Goal: Information Seeking & Learning: Learn about a topic

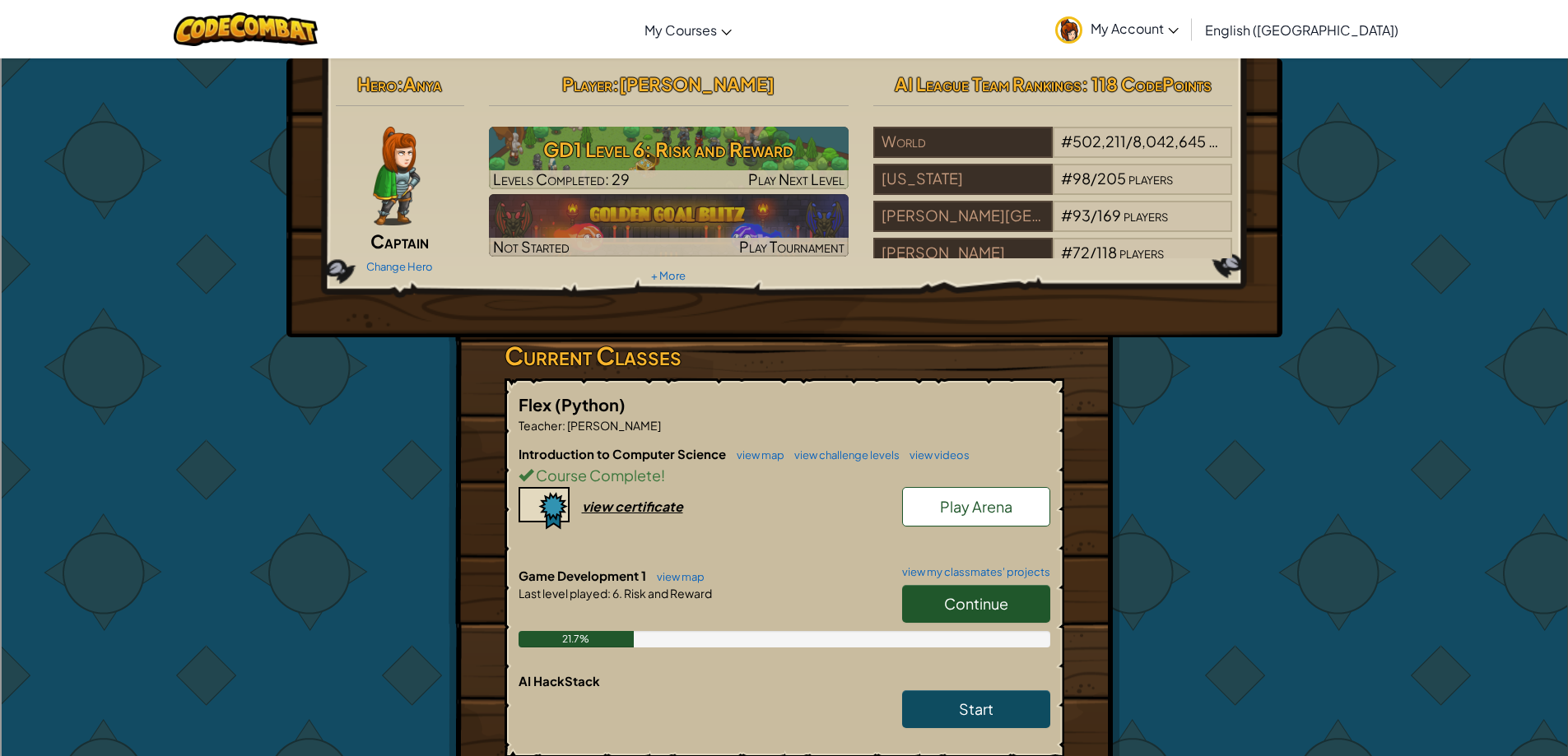
click at [1005, 608] on span "Continue" at bounding box center [976, 603] width 64 height 19
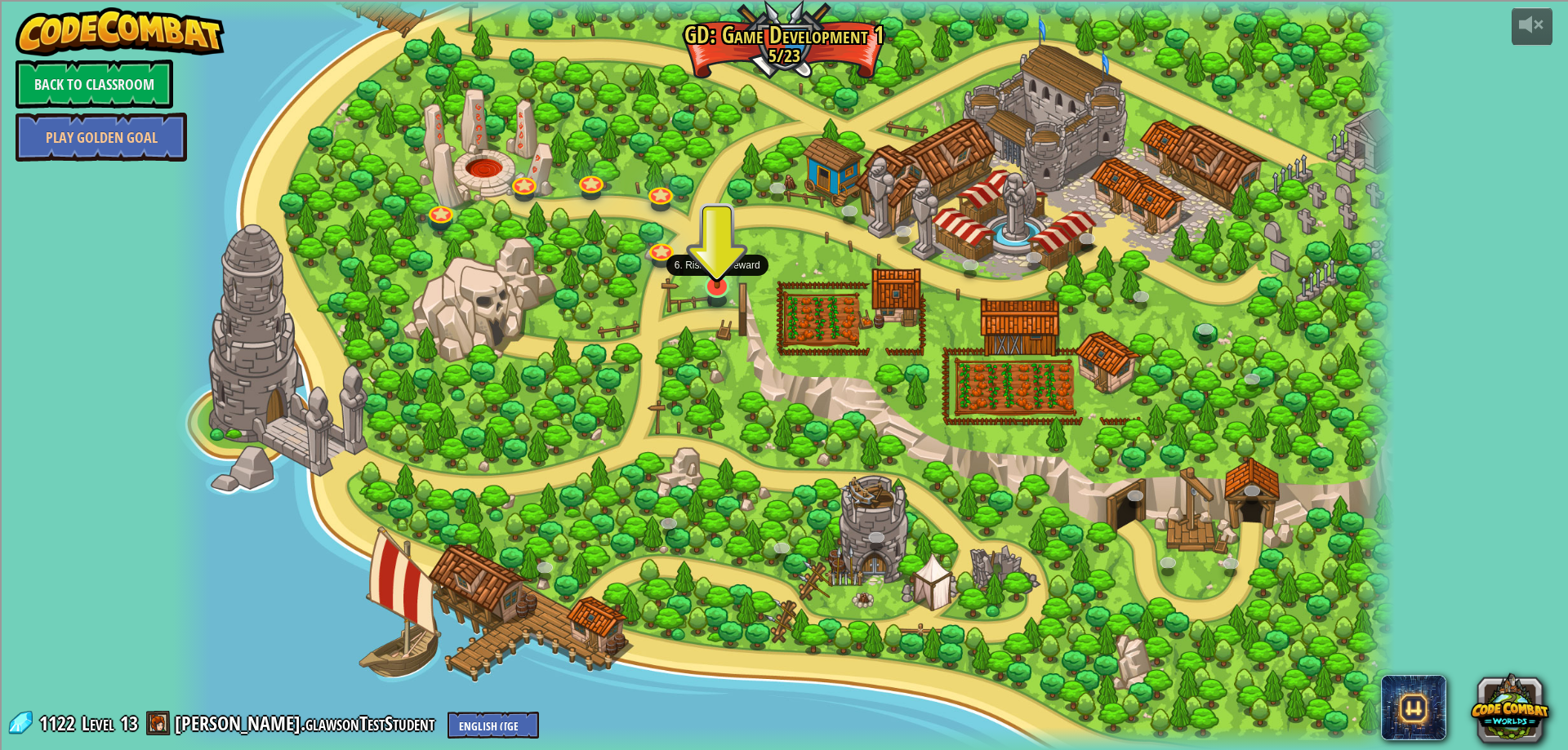
click at [721, 280] on img at bounding box center [717, 250] width 34 height 76
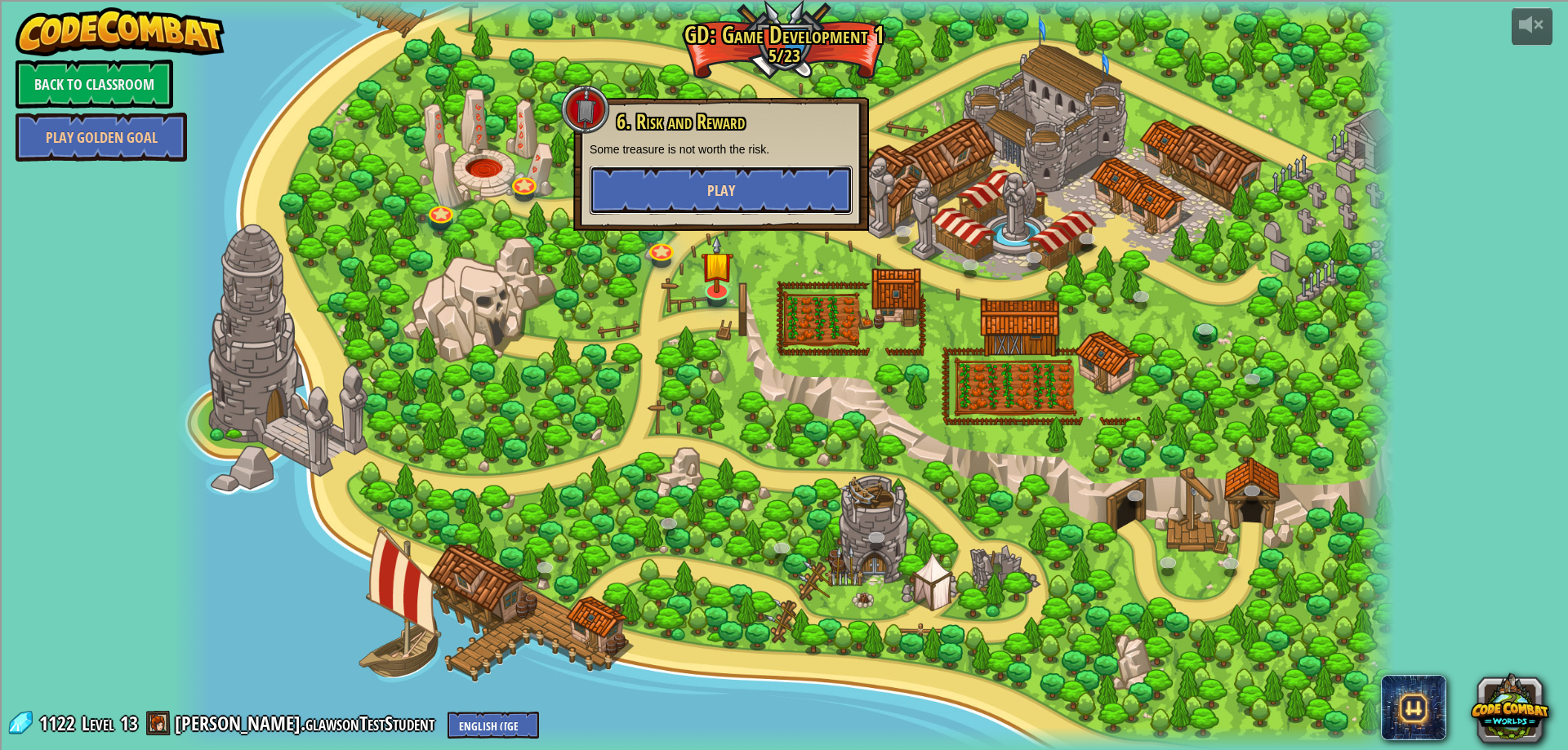
click at [715, 203] on button "Play" at bounding box center [721, 189] width 263 height 49
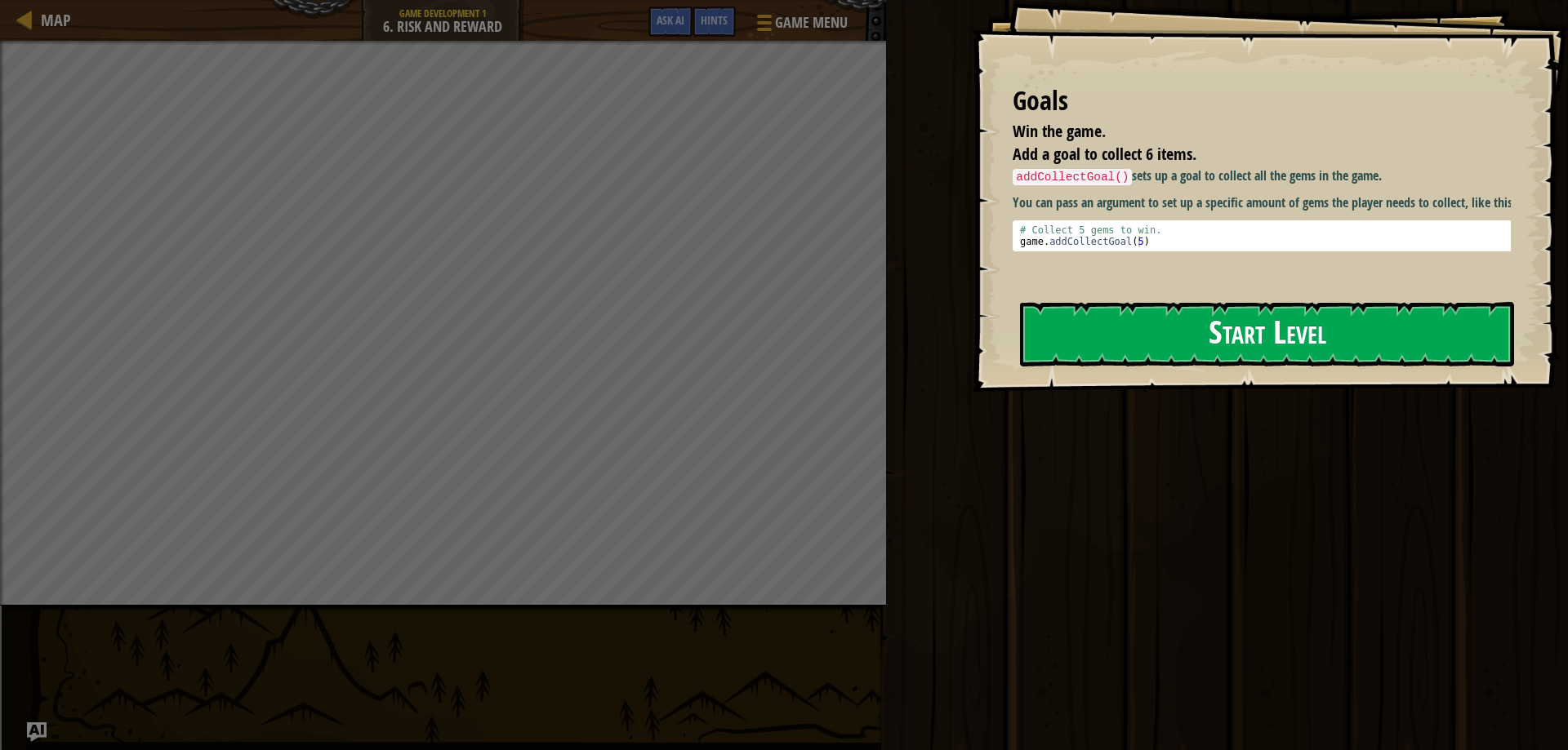
click at [1121, 335] on button "Start Level" at bounding box center [1266, 333] width 494 height 65
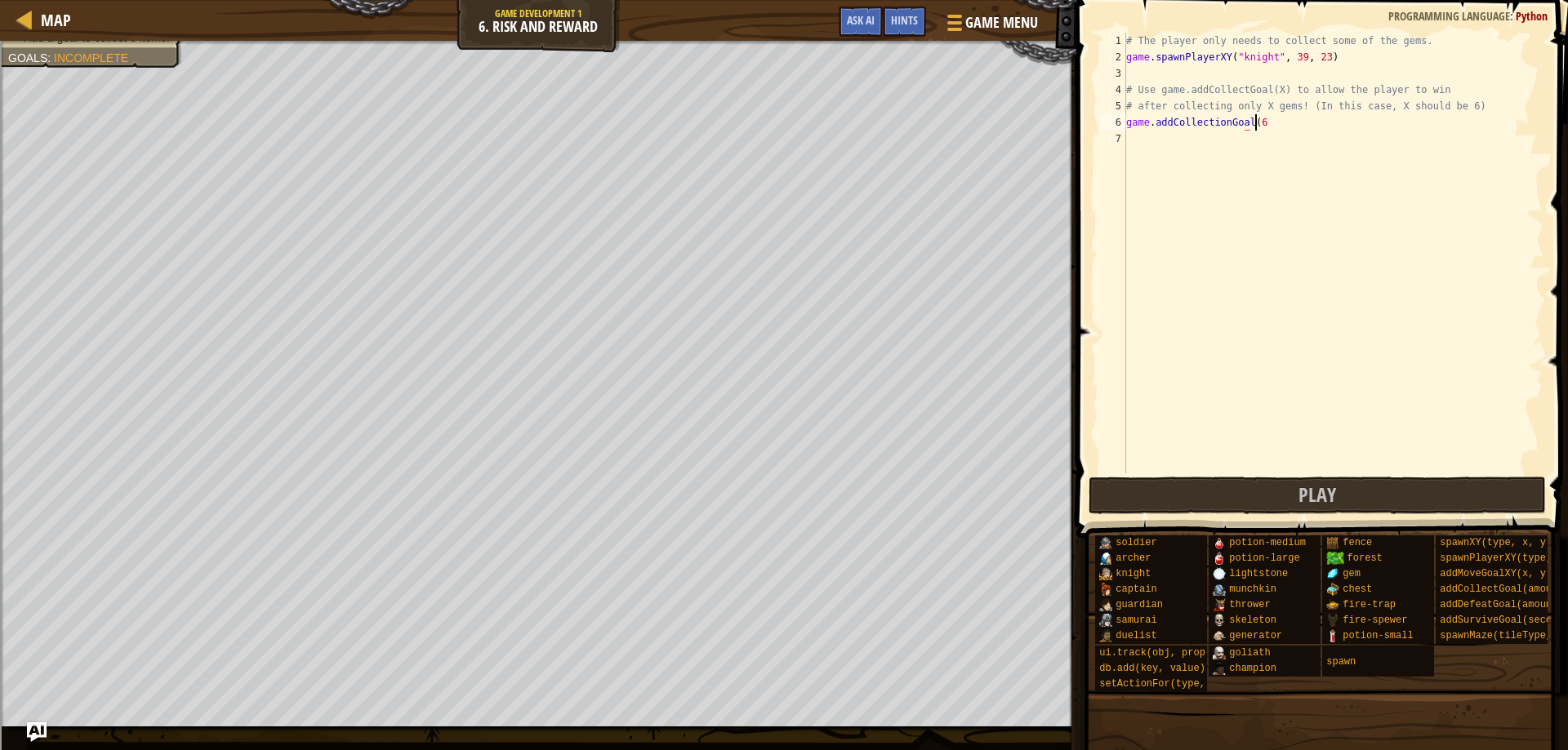
scroll to position [8, 10]
type textarea "game.addCollectionGoal(6)"
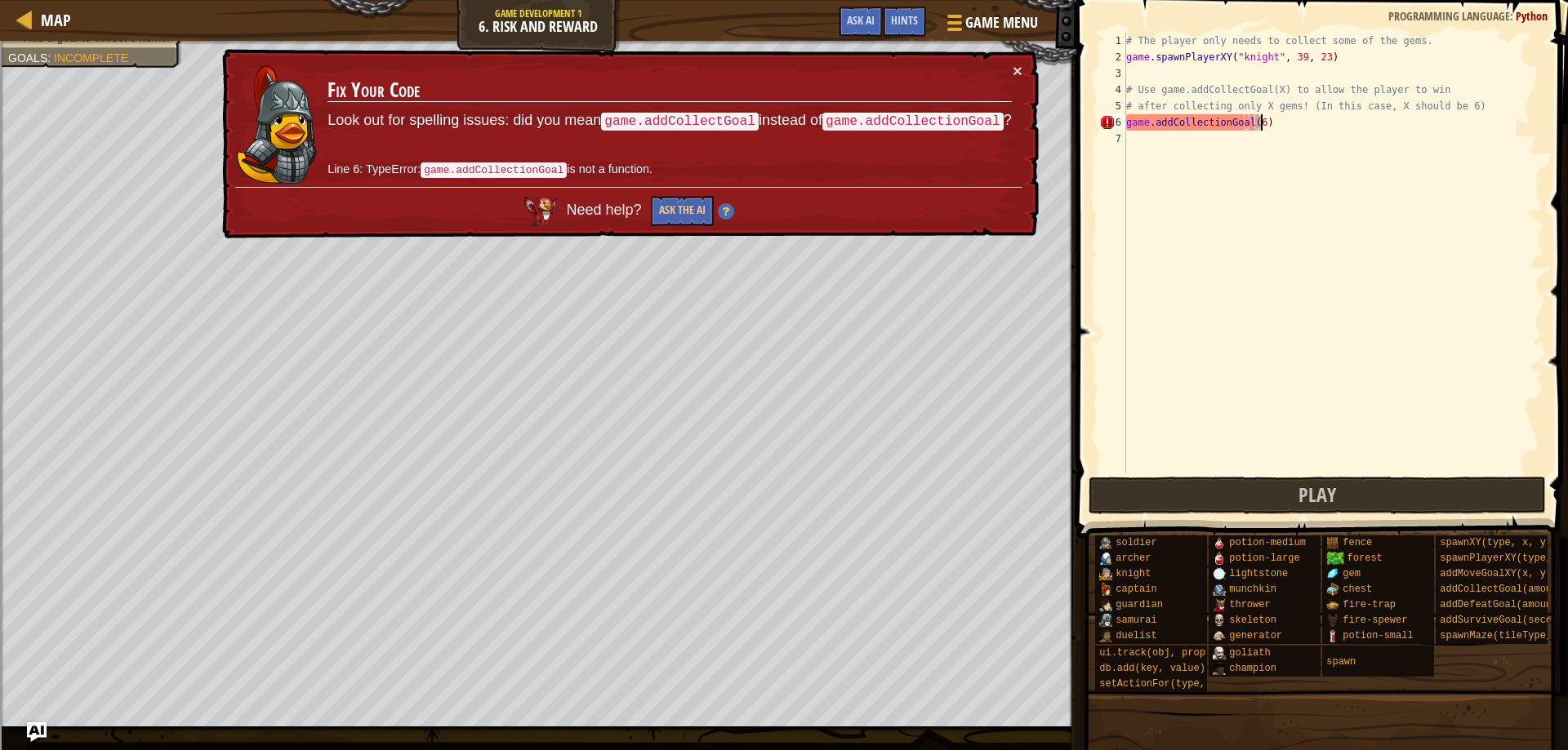
click at [1272, 150] on div "# The player only needs to collect some of the gems. game . spawnPlayerXY ( "kn…" at bounding box center [1332, 270] width 421 height 474
click at [1216, 118] on div "# The player only needs to collect some of the gems. game . spawnPlayerXY ( "kn…" at bounding box center [1332, 270] width 421 height 474
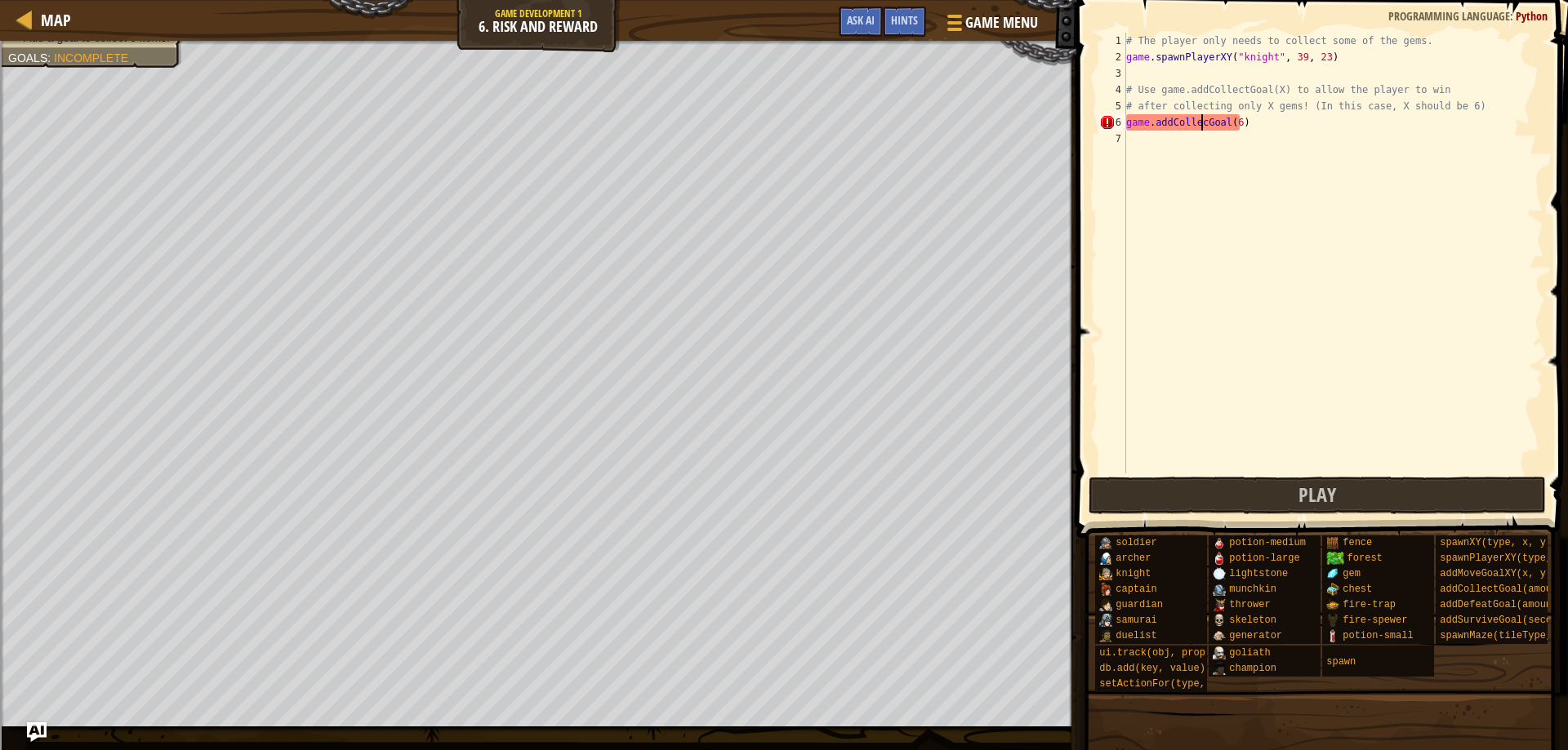
type textarea "game.addCollectGoal(6)"
click at [1245, 122] on div "# The player only needs to collect some of the gems. game . spawnPlayerXY ( "kn…" at bounding box center [1332, 270] width 421 height 474
click at [1237, 131] on div "# The player only needs to collect some of the gems. game . spawnPlayerXY ( "kn…" at bounding box center [1332, 270] width 421 height 474
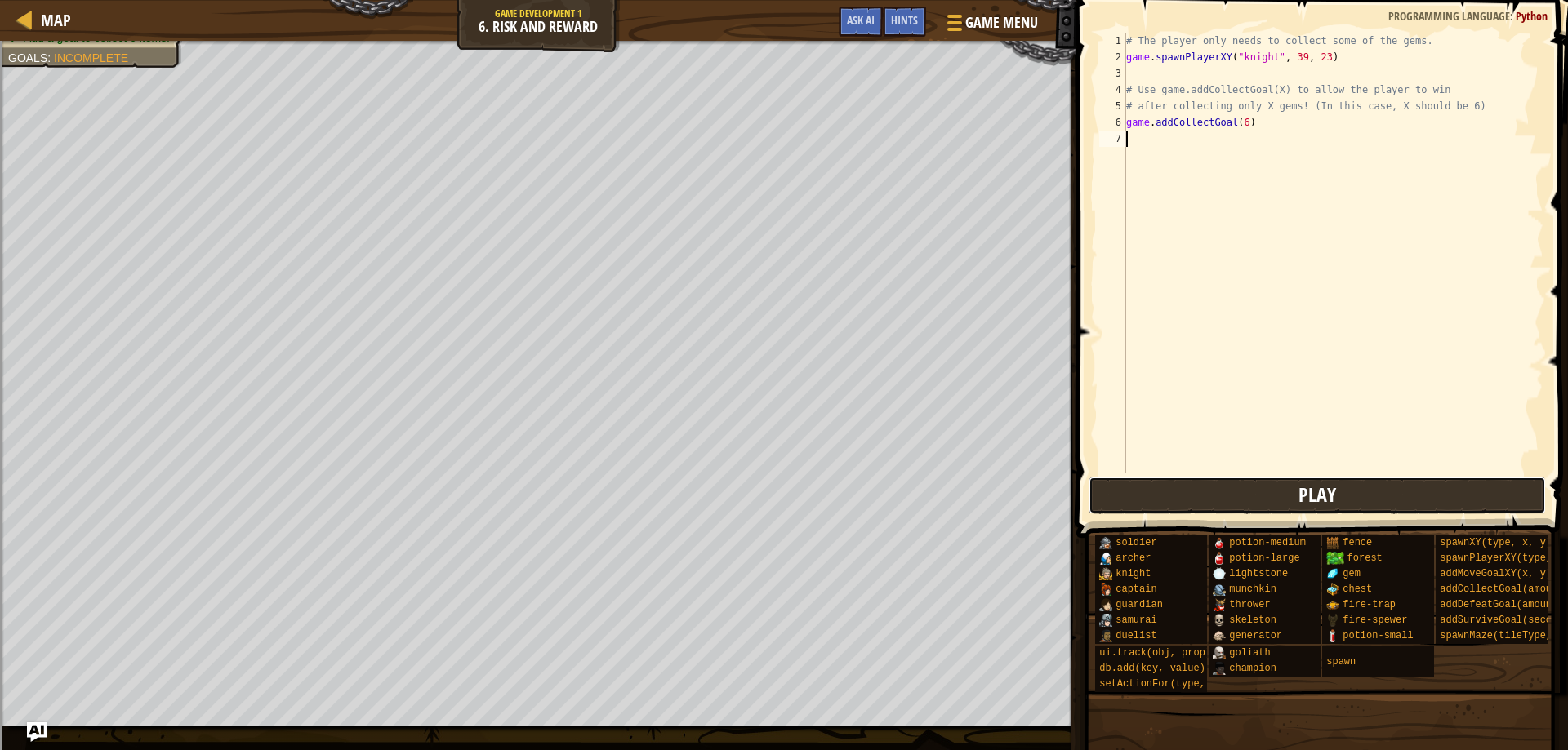
click at [1217, 480] on button "Play" at bounding box center [1318, 495] width 458 height 38
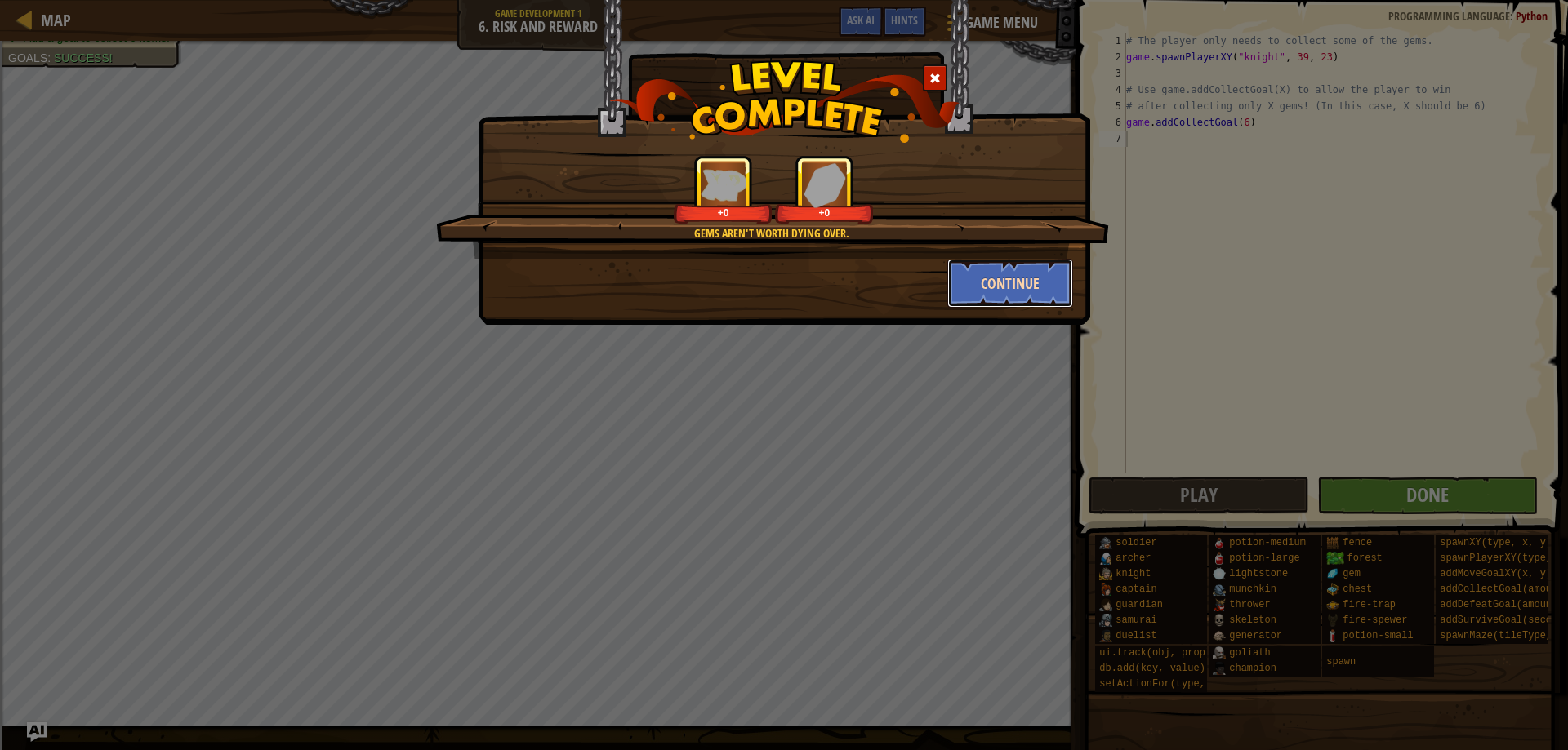
click at [1016, 292] on button "Continue" at bounding box center [1010, 283] width 127 height 49
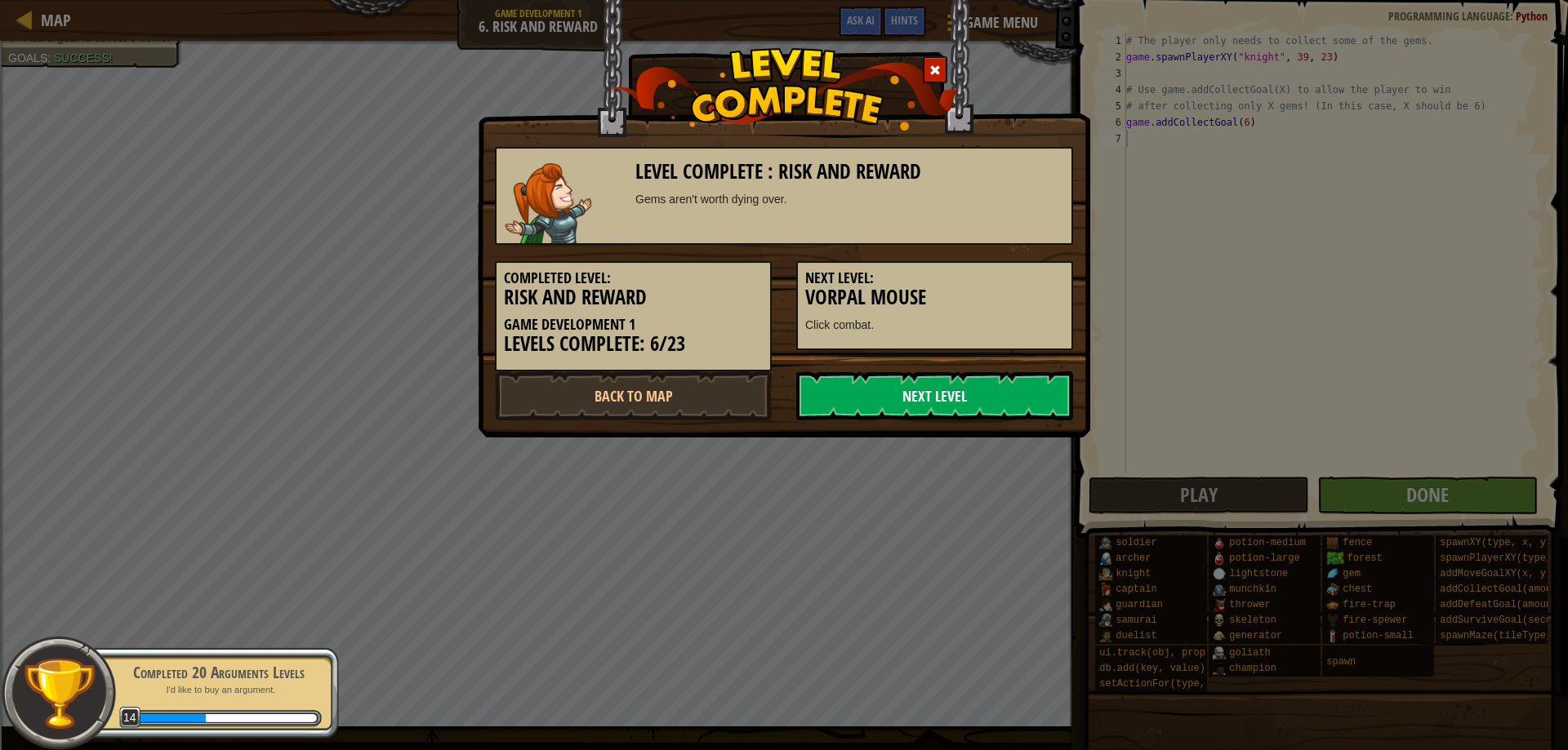
click at [1032, 402] on link "Next Level" at bounding box center [934, 395] width 276 height 49
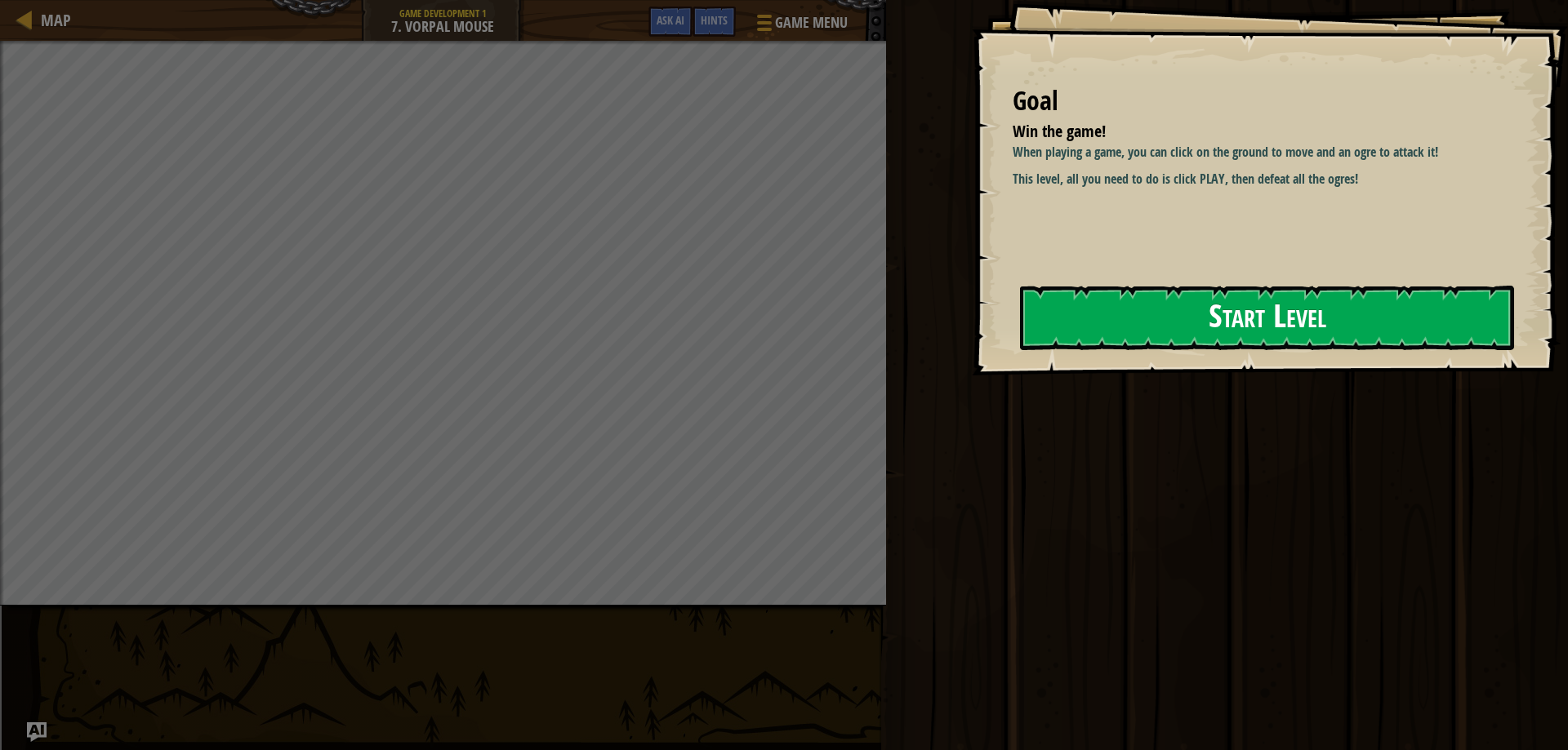
click at [1277, 303] on button "Start Level" at bounding box center [1266, 318] width 494 height 65
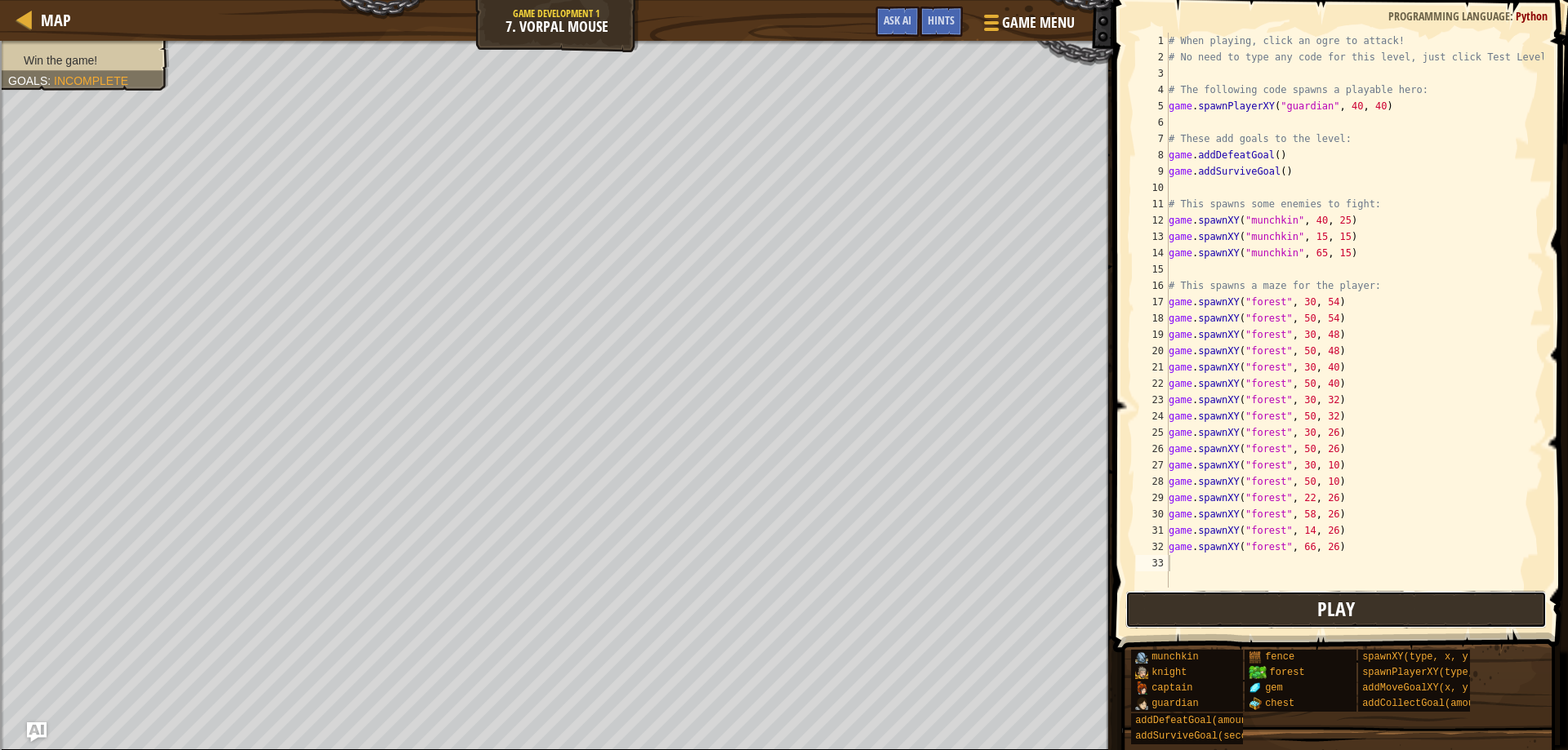
click at [1243, 611] on button "Play" at bounding box center [1336, 609] width 422 height 38
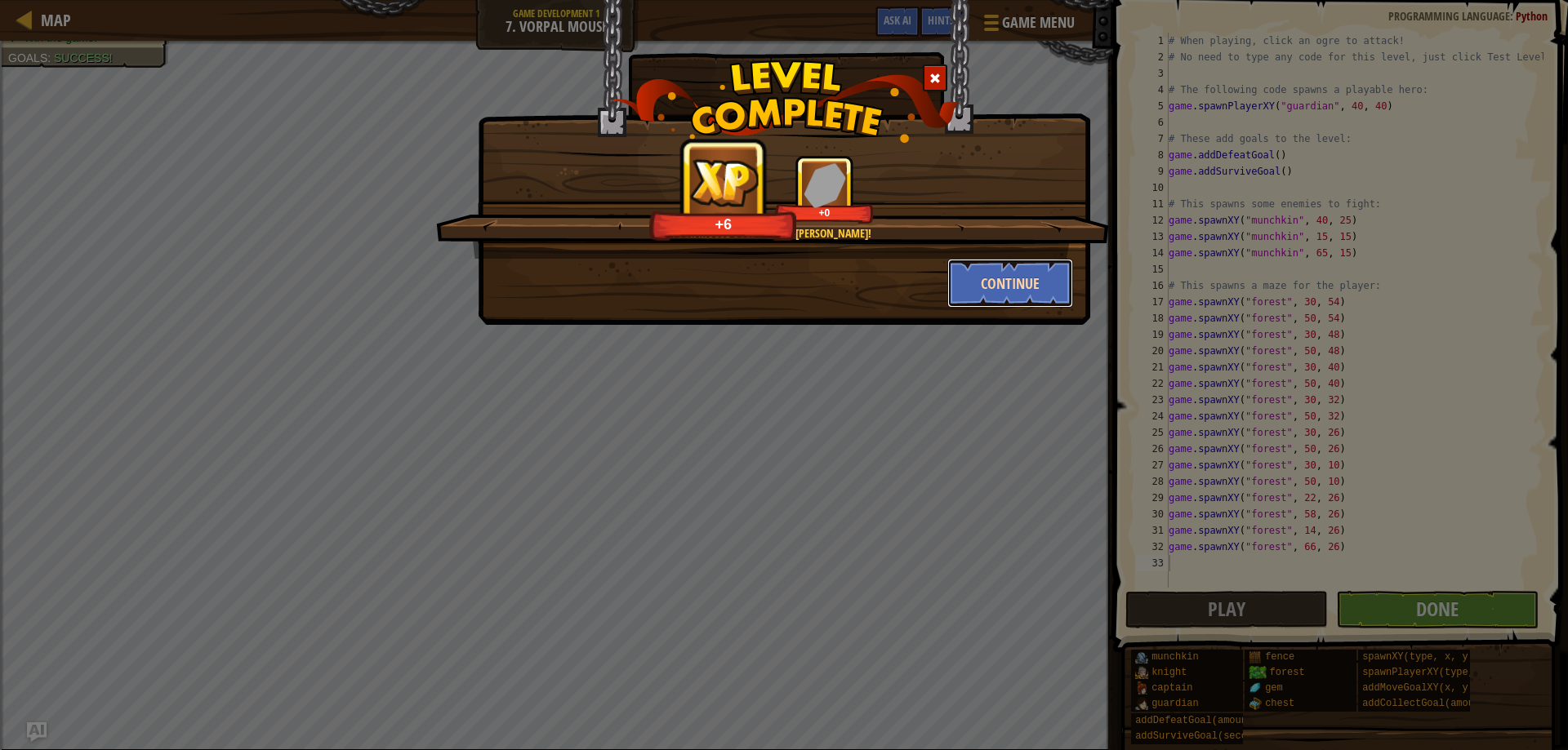
click at [968, 274] on button "Continue" at bounding box center [1010, 283] width 127 height 49
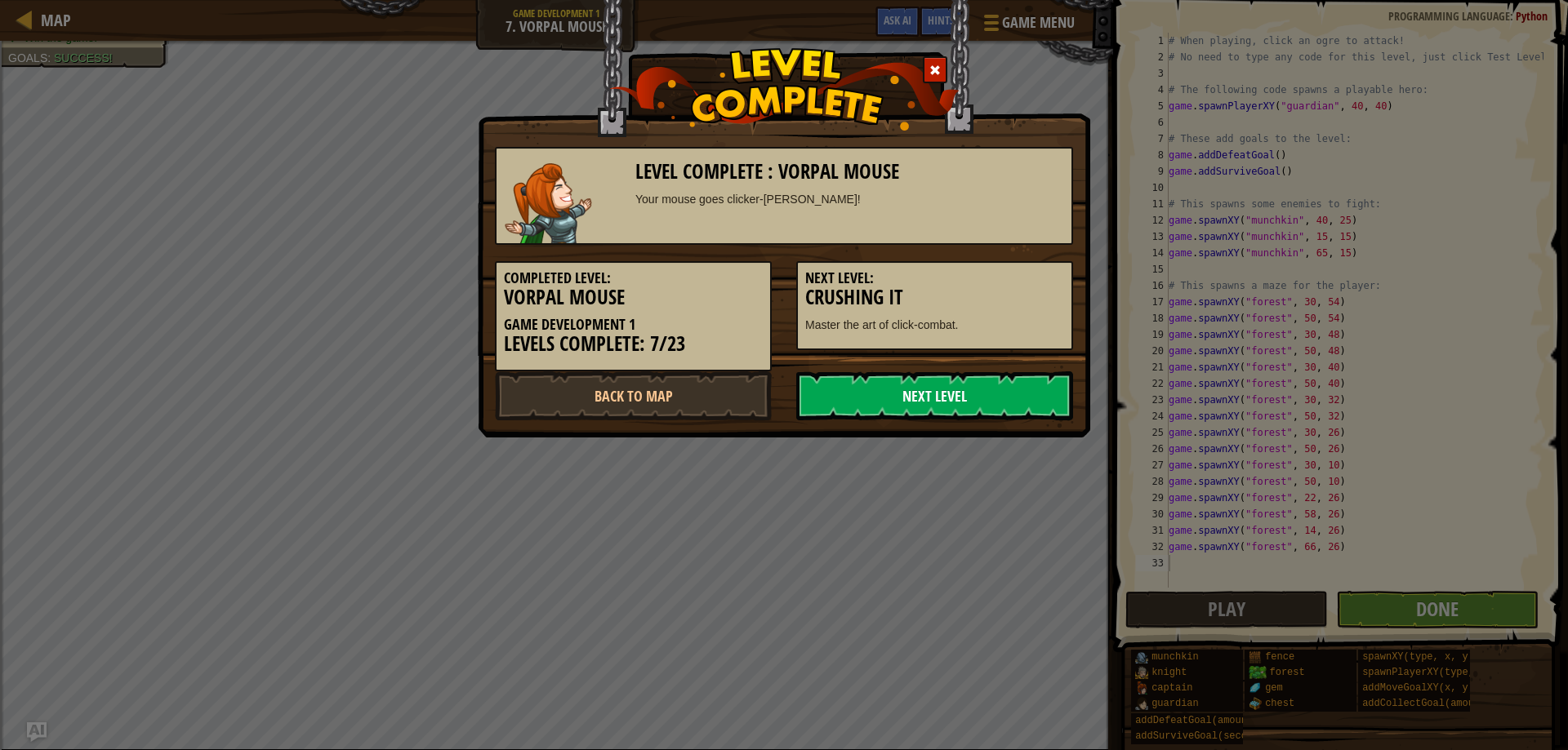
click at [910, 390] on link "Next Level" at bounding box center [934, 395] width 276 height 49
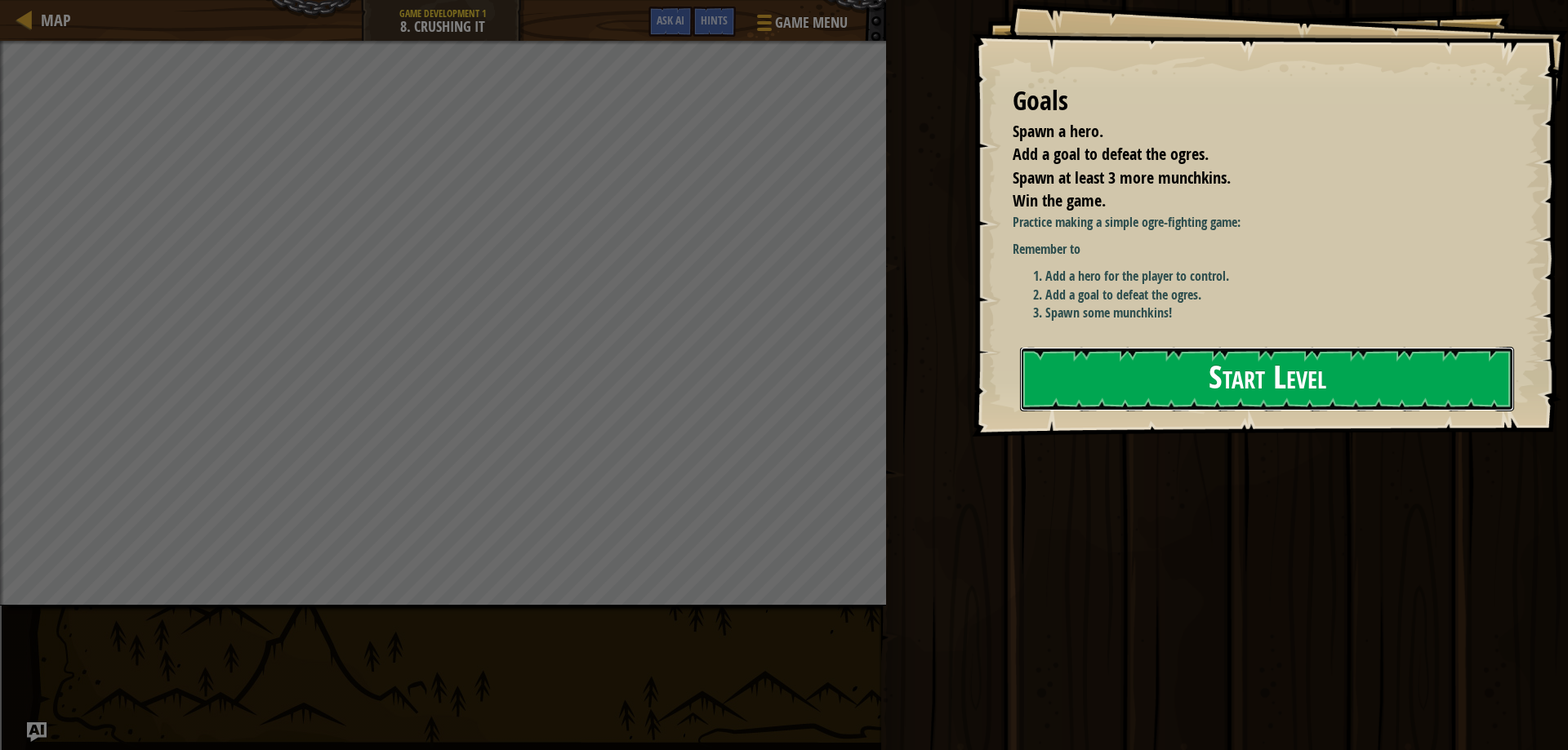
click at [1181, 379] on button "Start Level" at bounding box center [1266, 379] width 494 height 65
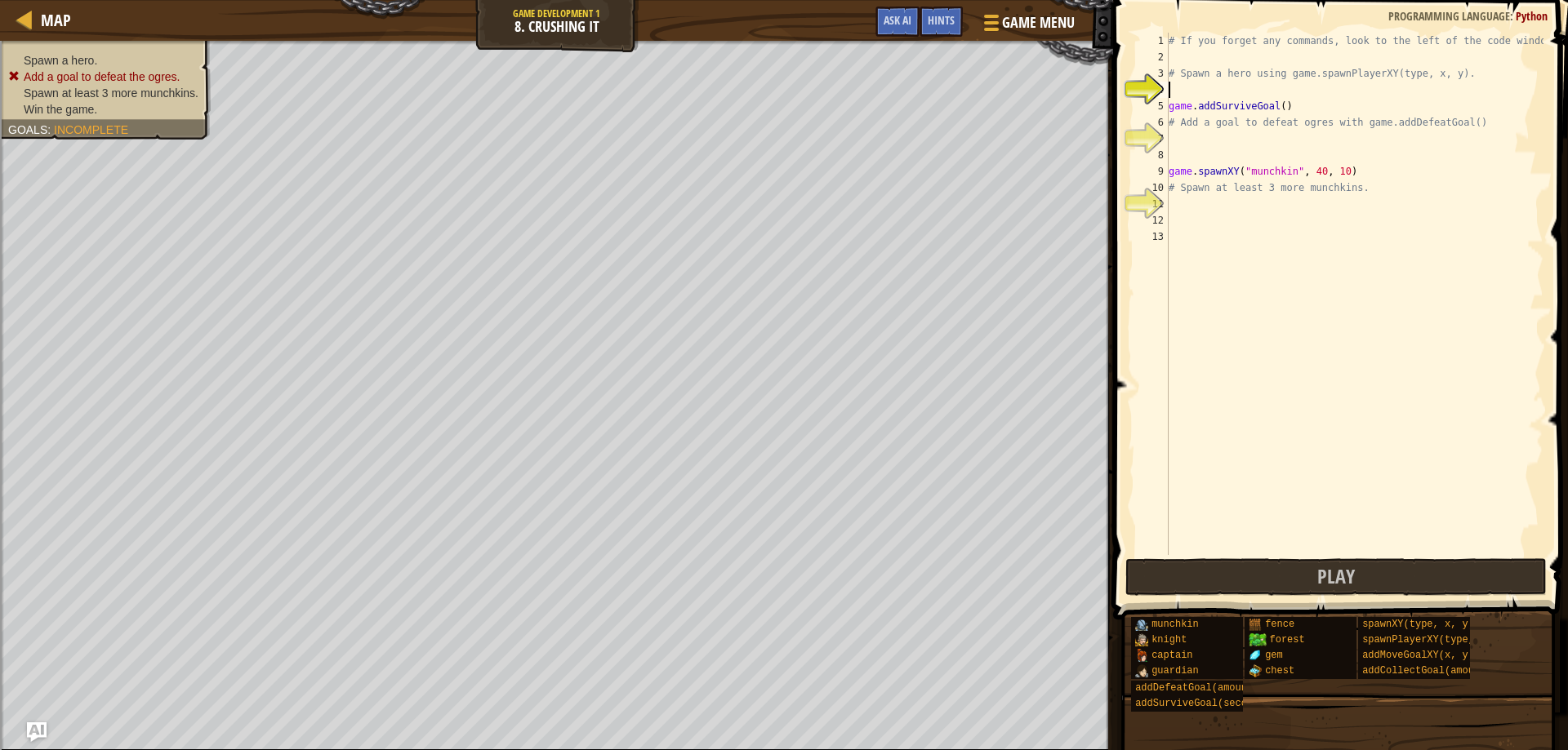
click at [1213, 87] on div "# If you forget any commands, look to the left of the code window! # Spawn a he…" at bounding box center [1353, 310] width 378 height 555
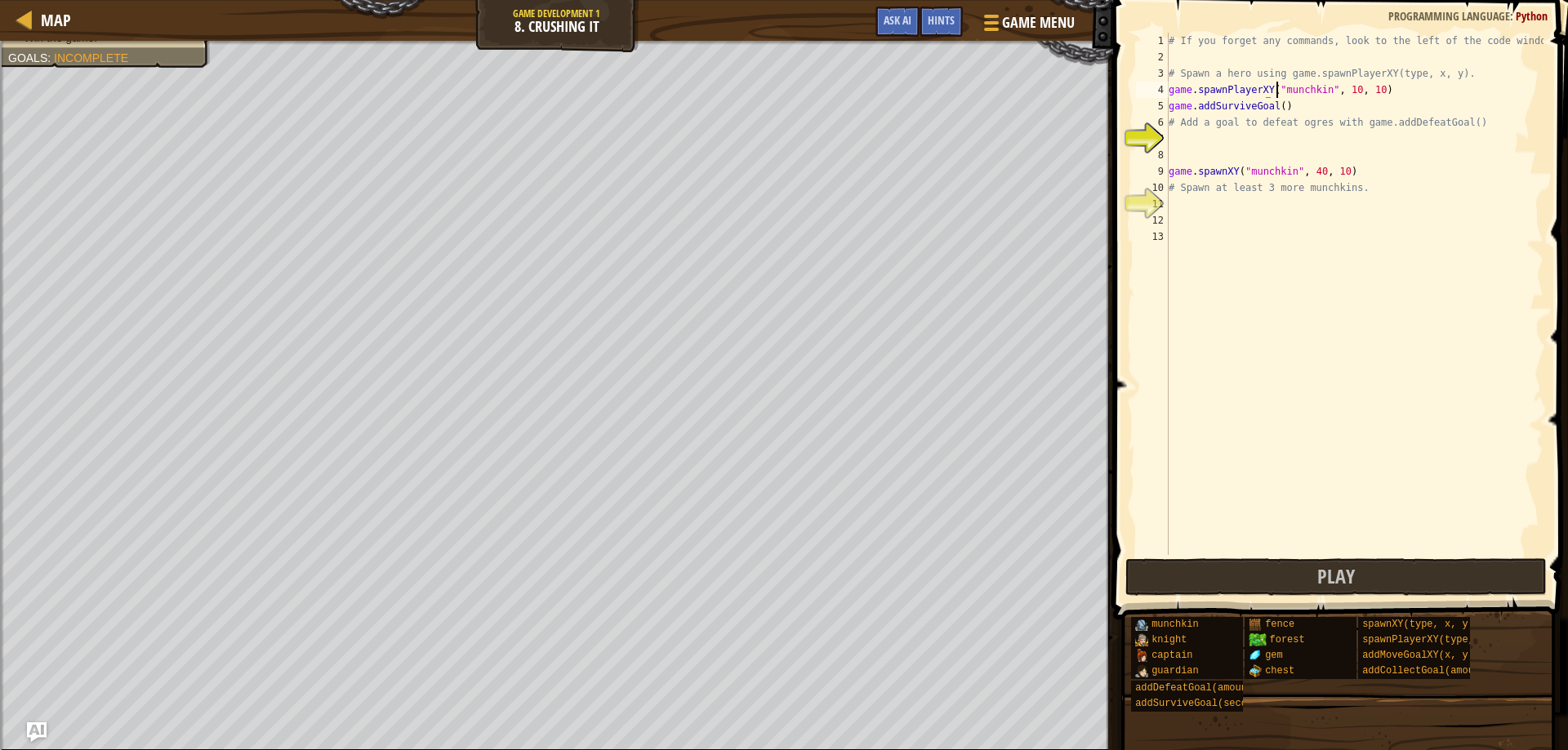
scroll to position [8, 10]
click at [1291, 93] on div "# If you forget any commands, look to the left of the code window! # Spawn a he…" at bounding box center [1353, 310] width 378 height 555
click at [1275, 108] on div "# If you forget any commands, look to the left of the code window! # Spawn a he…" at bounding box center [1353, 310] width 378 height 555
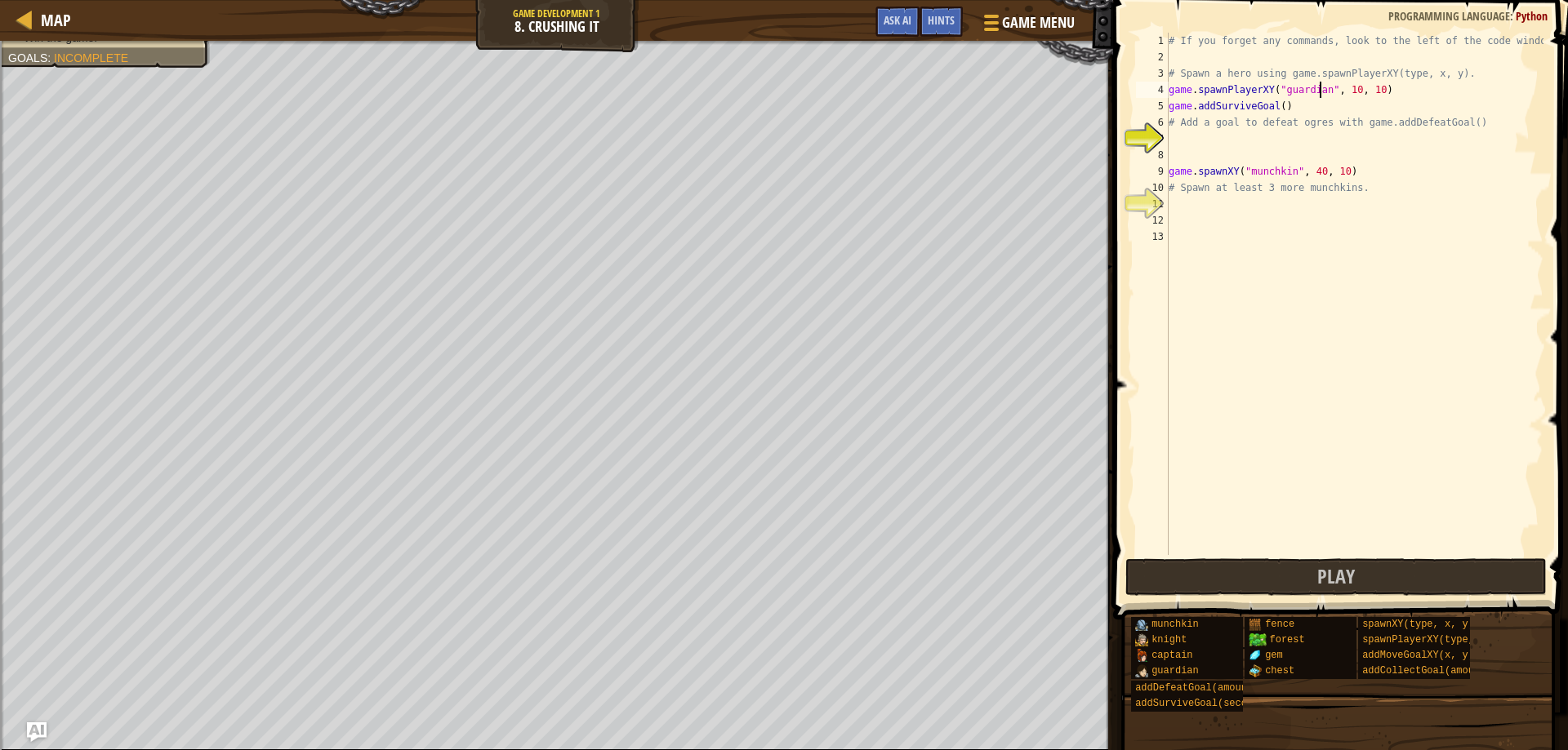
type textarea "game.addSurviveGoal()"
click at [1205, 141] on div "# If you forget any commands, look to the left of the code window! # Spawn a he…" at bounding box center [1353, 310] width 378 height 555
click at [1274, 101] on div "# If you forget any commands, look to the left of the code window! # Spawn a he…" at bounding box center [1353, 310] width 378 height 555
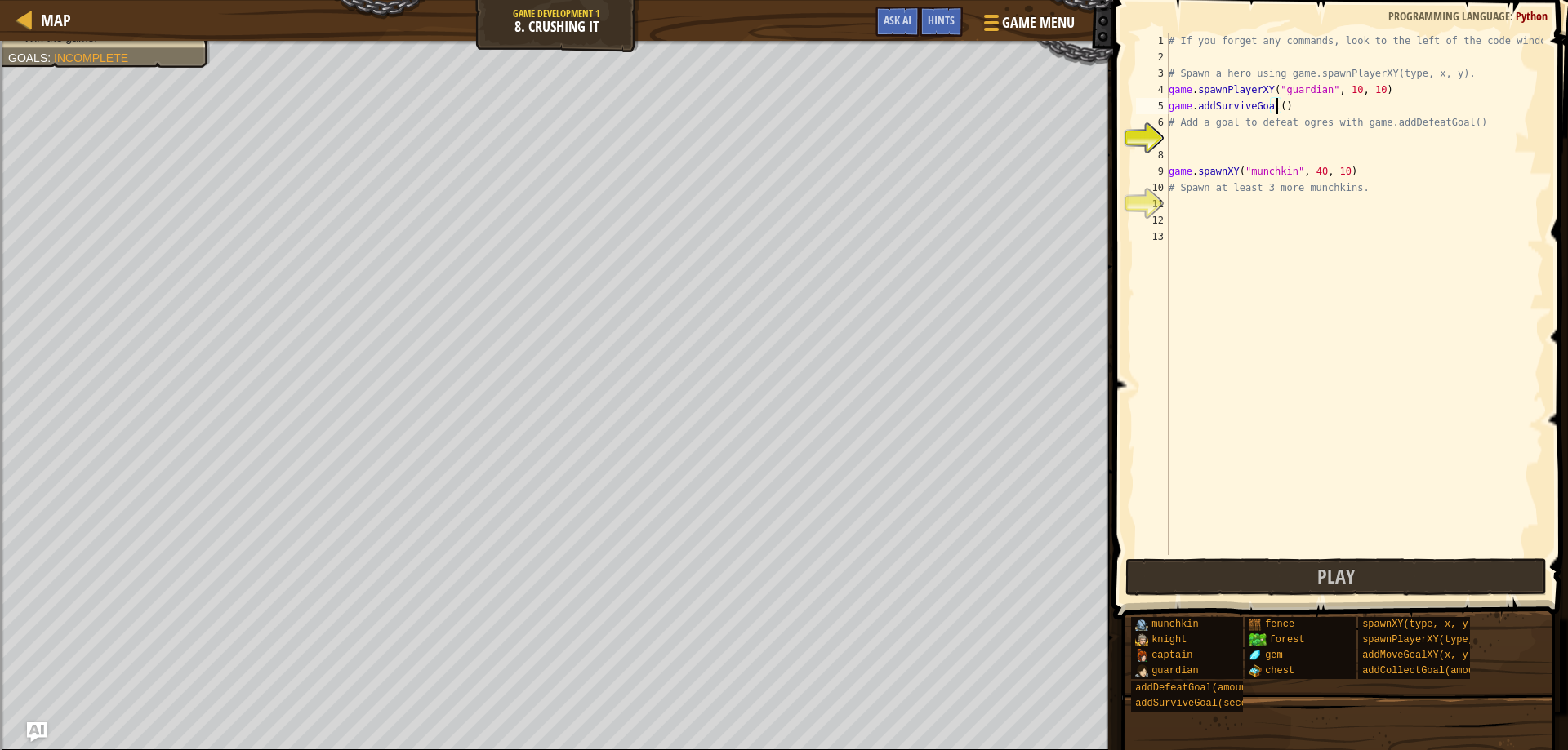
type textarea "game.addSurviveGoal(3)"
click at [1229, 132] on div "# If you forget any commands, look to the left of the code window! # Spawn a he…" at bounding box center [1353, 310] width 378 height 555
type textarea "game.addDefeatGoal(3)"
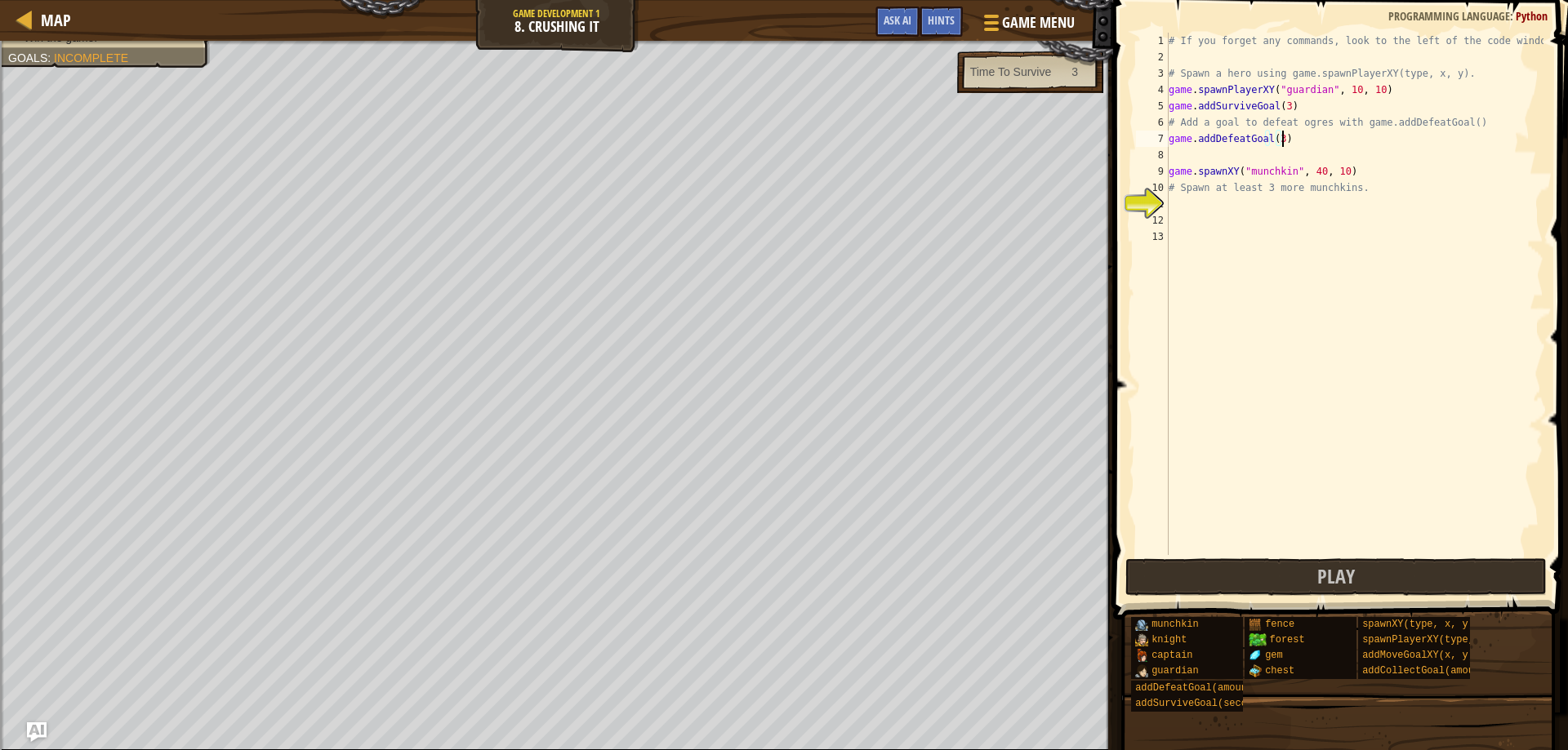
scroll to position [8, 0]
type textarea "# Spawn at least 3 more munchkins."
type textarea "game.spawnXY("munchkin", 35, 52)"
type textarea "game.spawnXY("munchkin", 48, 30)"
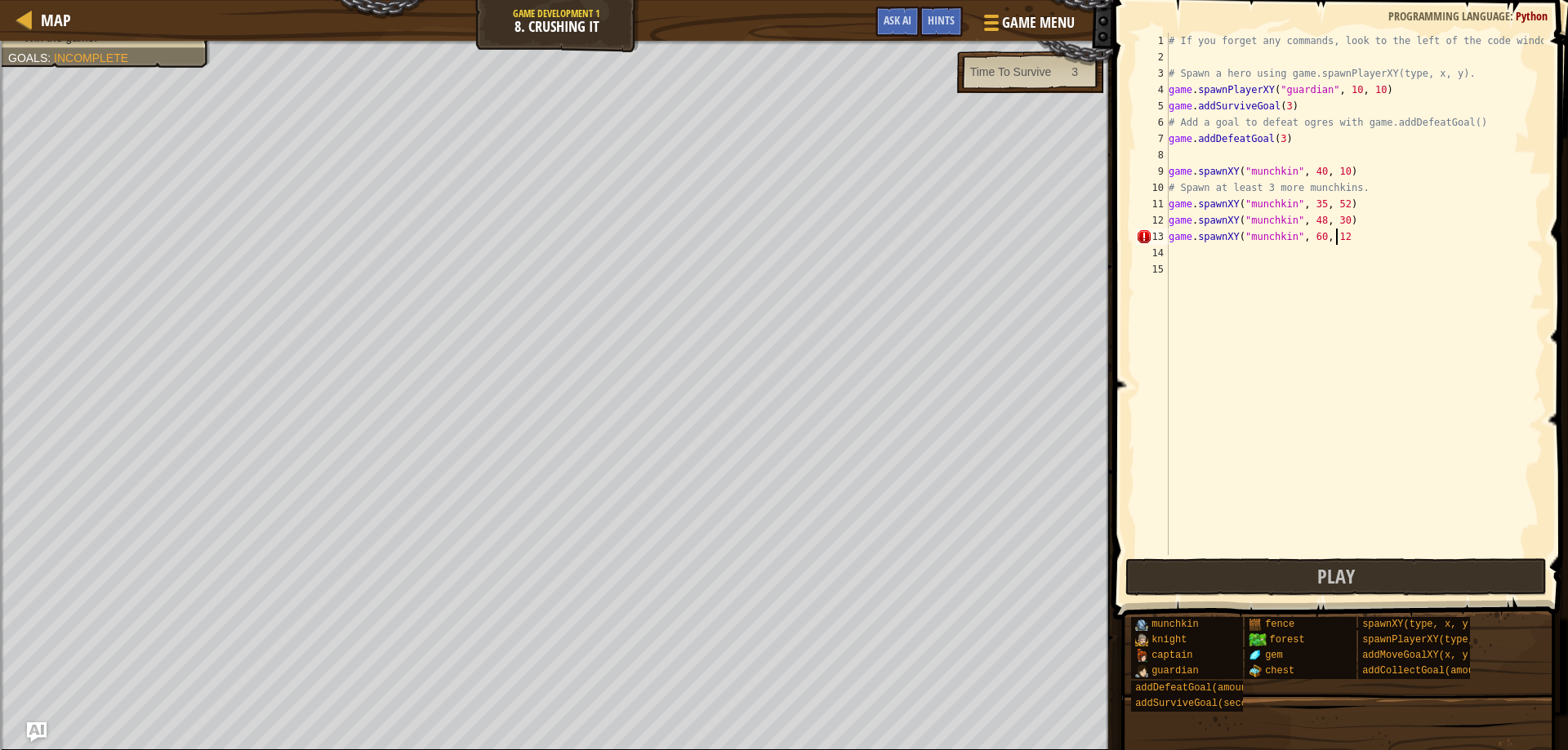
type textarea "game.spawnXY("munchkin", 60, 12)"
click at [1274, 134] on div "# If you forget any commands, look to the left of the code window! # Spawn a he…" at bounding box center [1353, 310] width 378 height 555
type textarea "game.addDefeatGoal(4)"
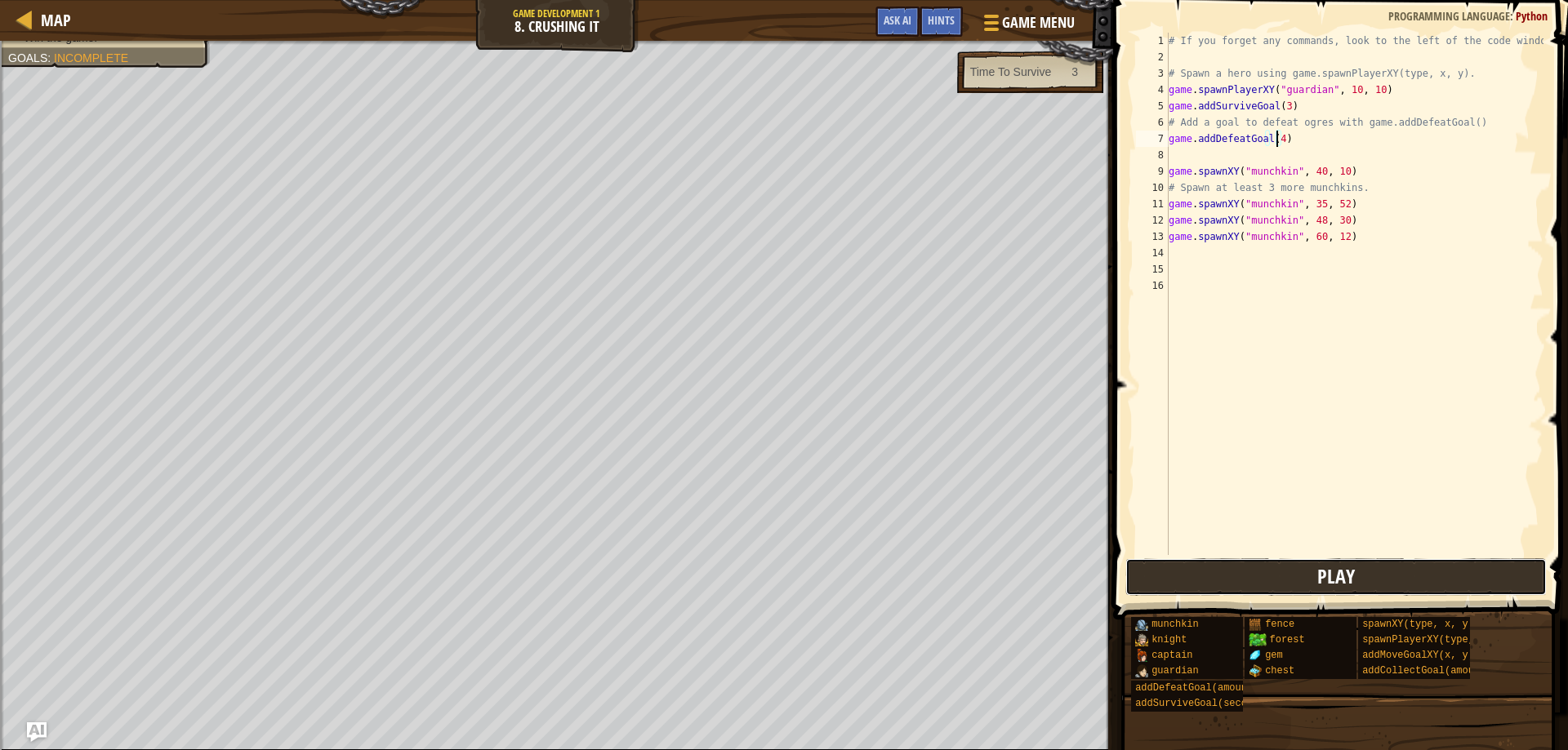
click at [1184, 564] on button "Play" at bounding box center [1336, 577] width 422 height 38
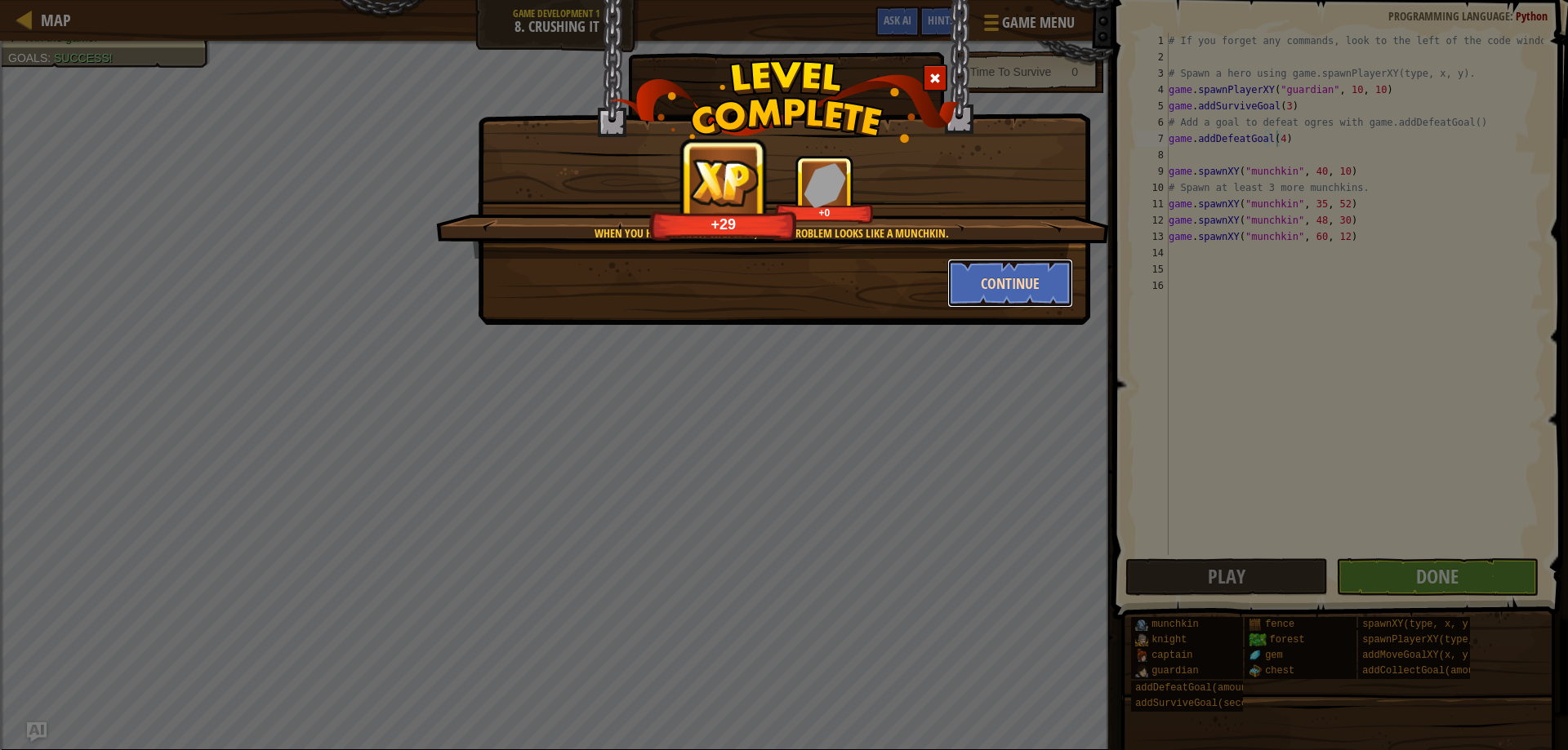
click at [1032, 284] on button "Continue" at bounding box center [1010, 283] width 127 height 49
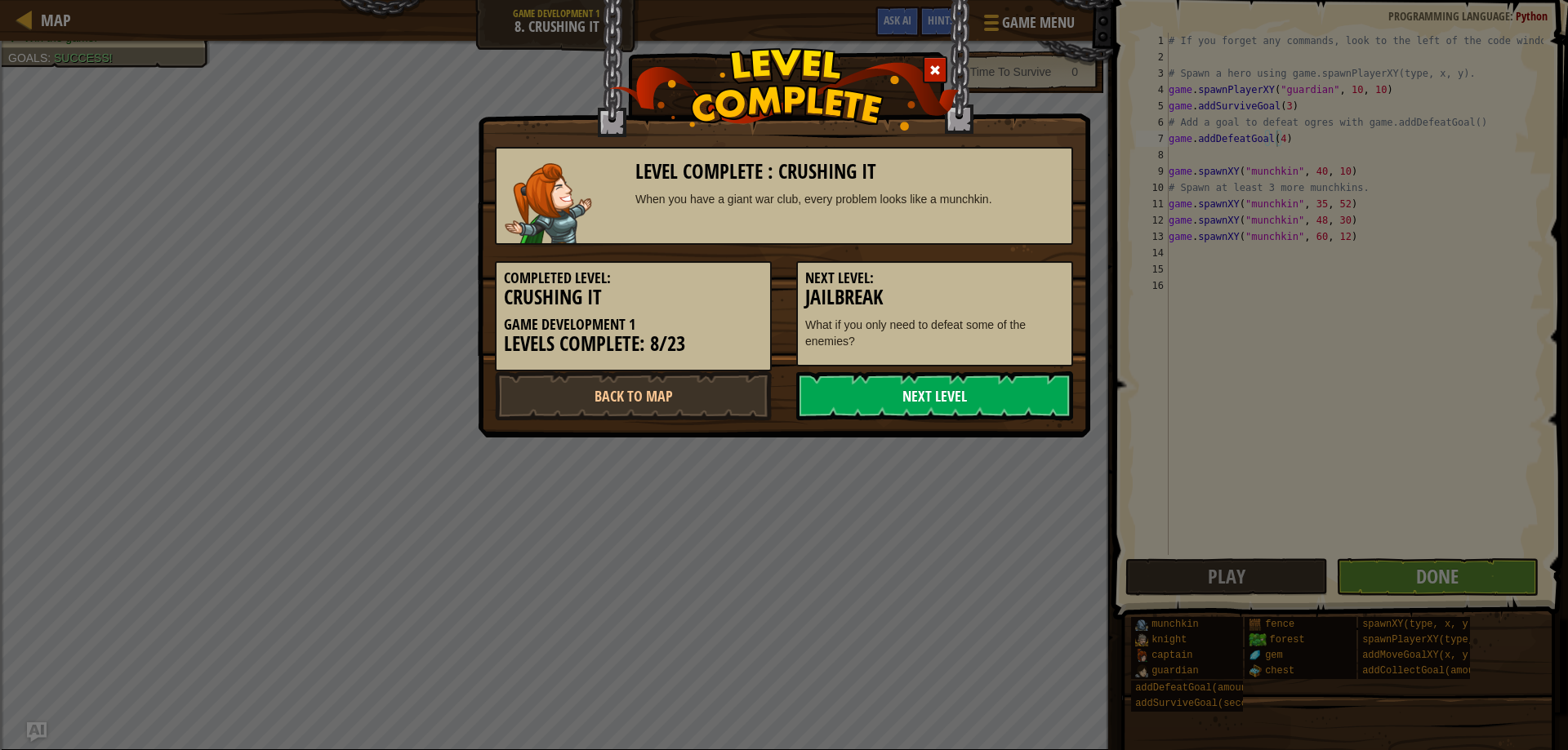
click at [968, 395] on link "Next Level" at bounding box center [934, 395] width 276 height 49
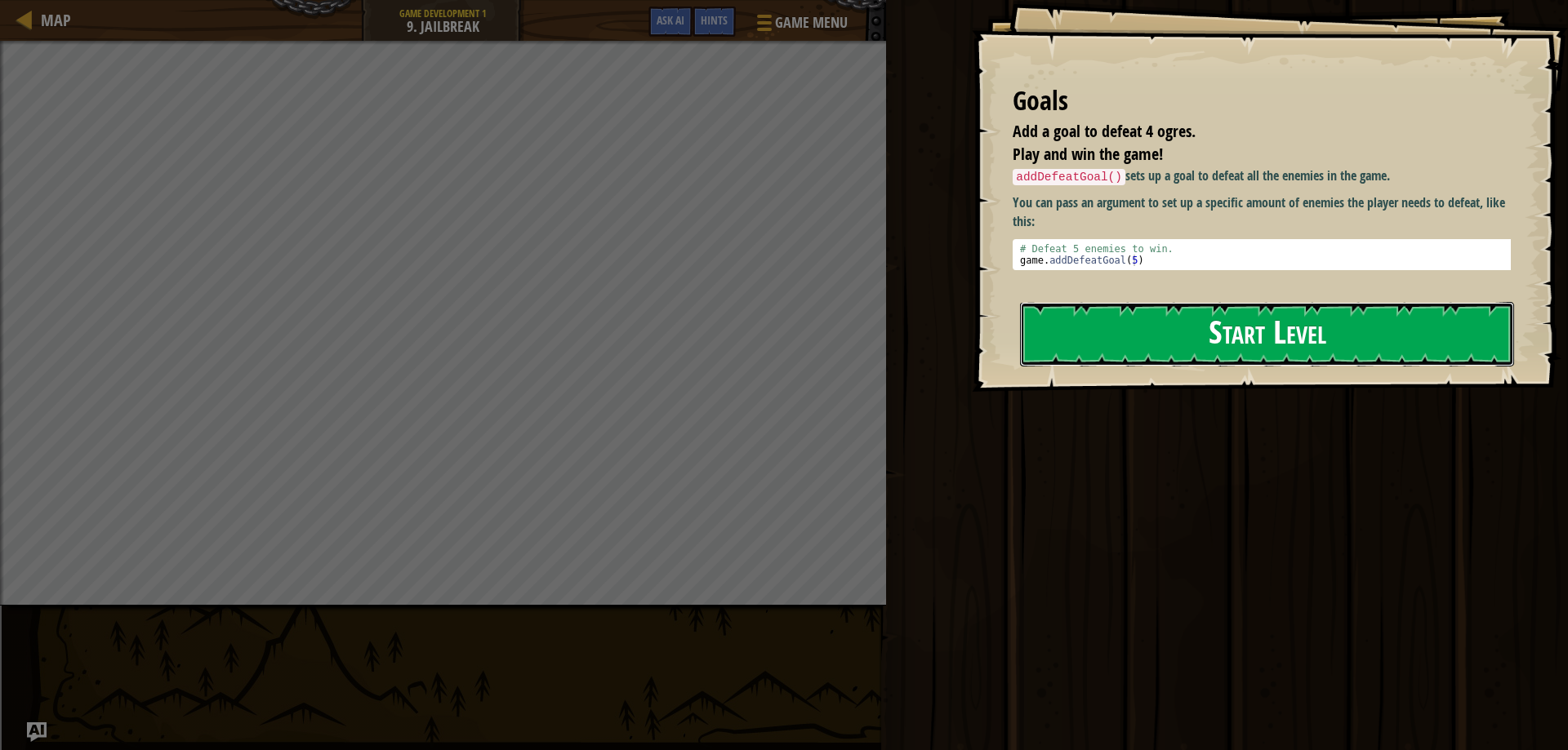
click at [1184, 331] on button "Start Level" at bounding box center [1266, 333] width 494 height 65
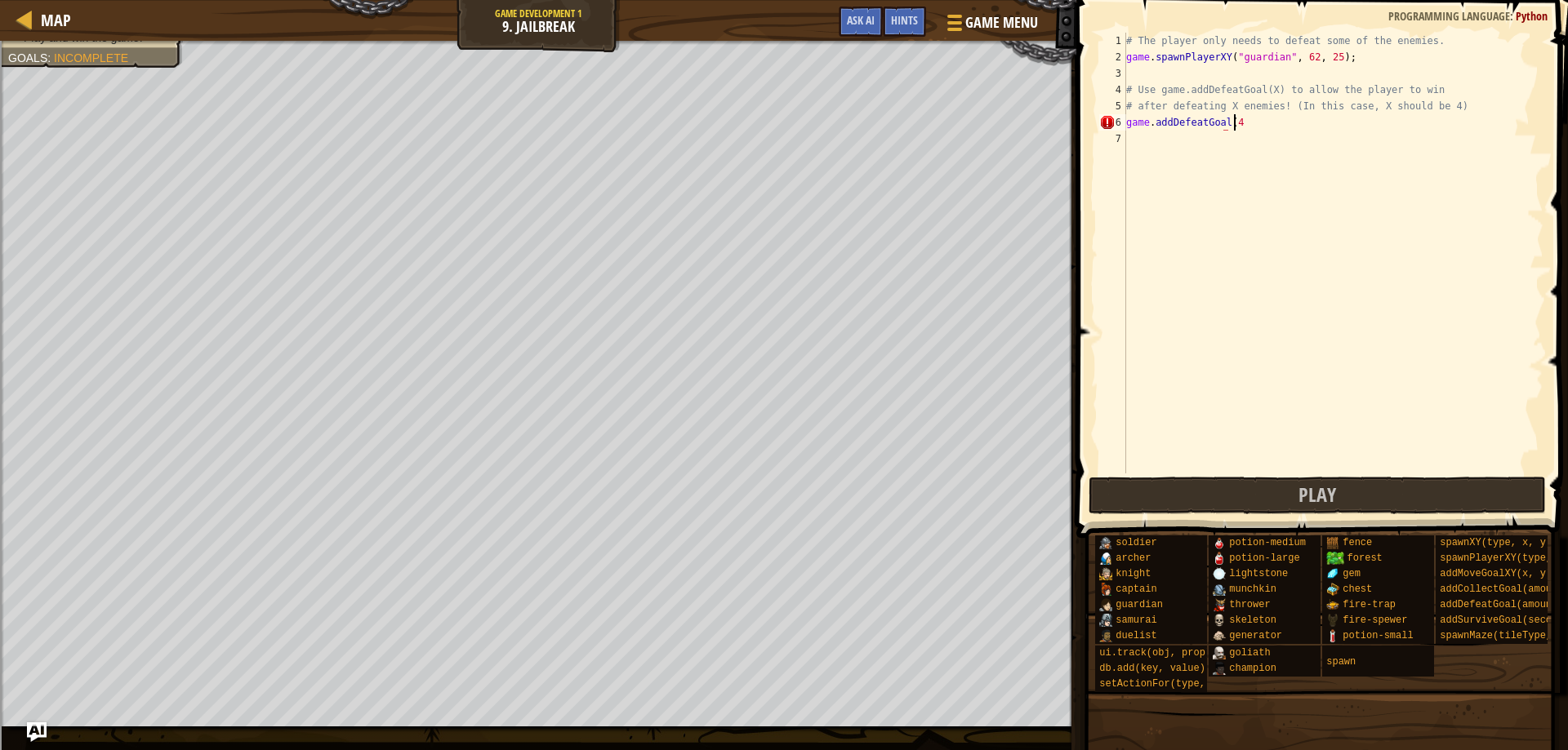
scroll to position [8, 8]
type textarea "game.addDefeatGoal(4)"
click at [1388, 494] on button "Play" at bounding box center [1318, 495] width 458 height 38
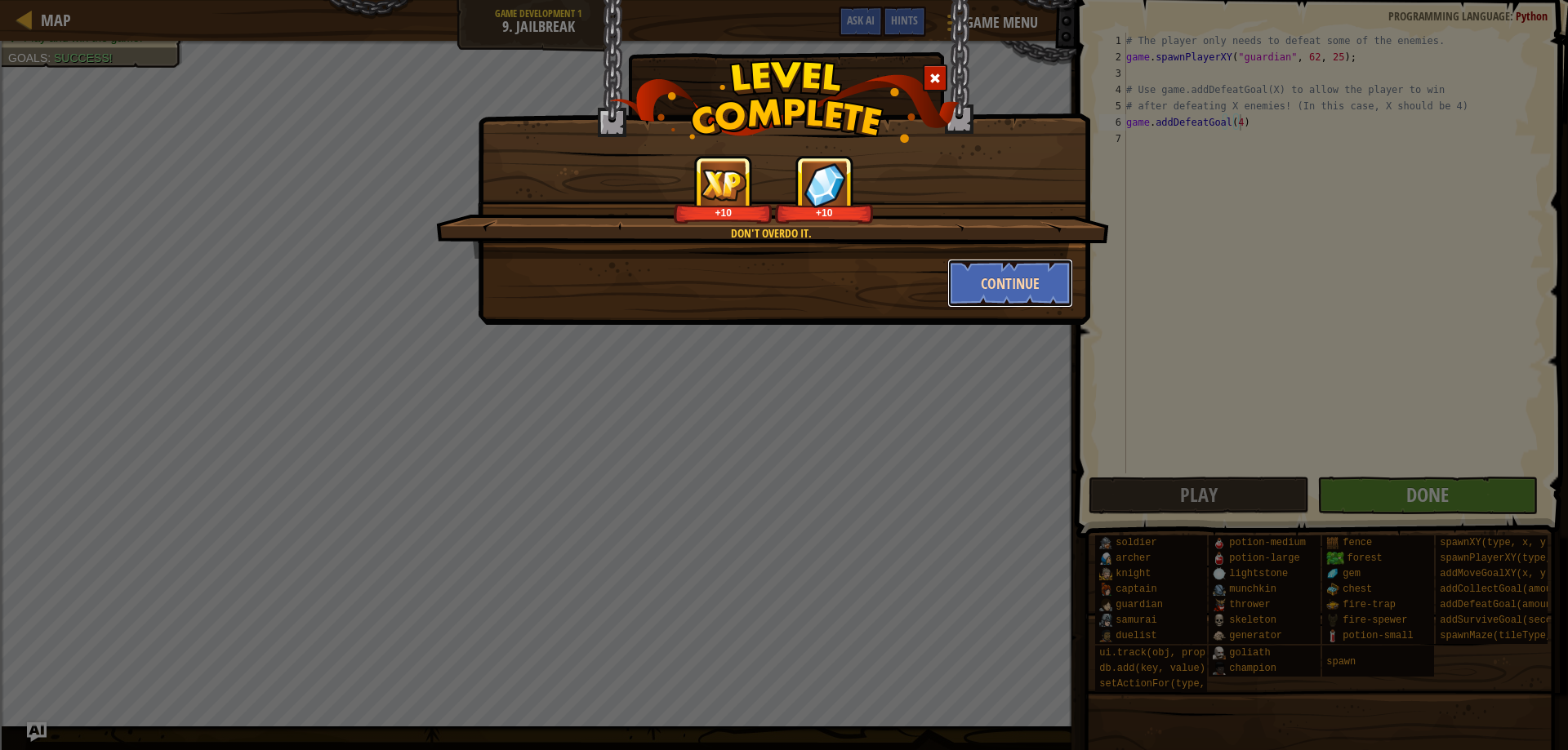
click at [979, 279] on button "Continue" at bounding box center [1010, 283] width 127 height 49
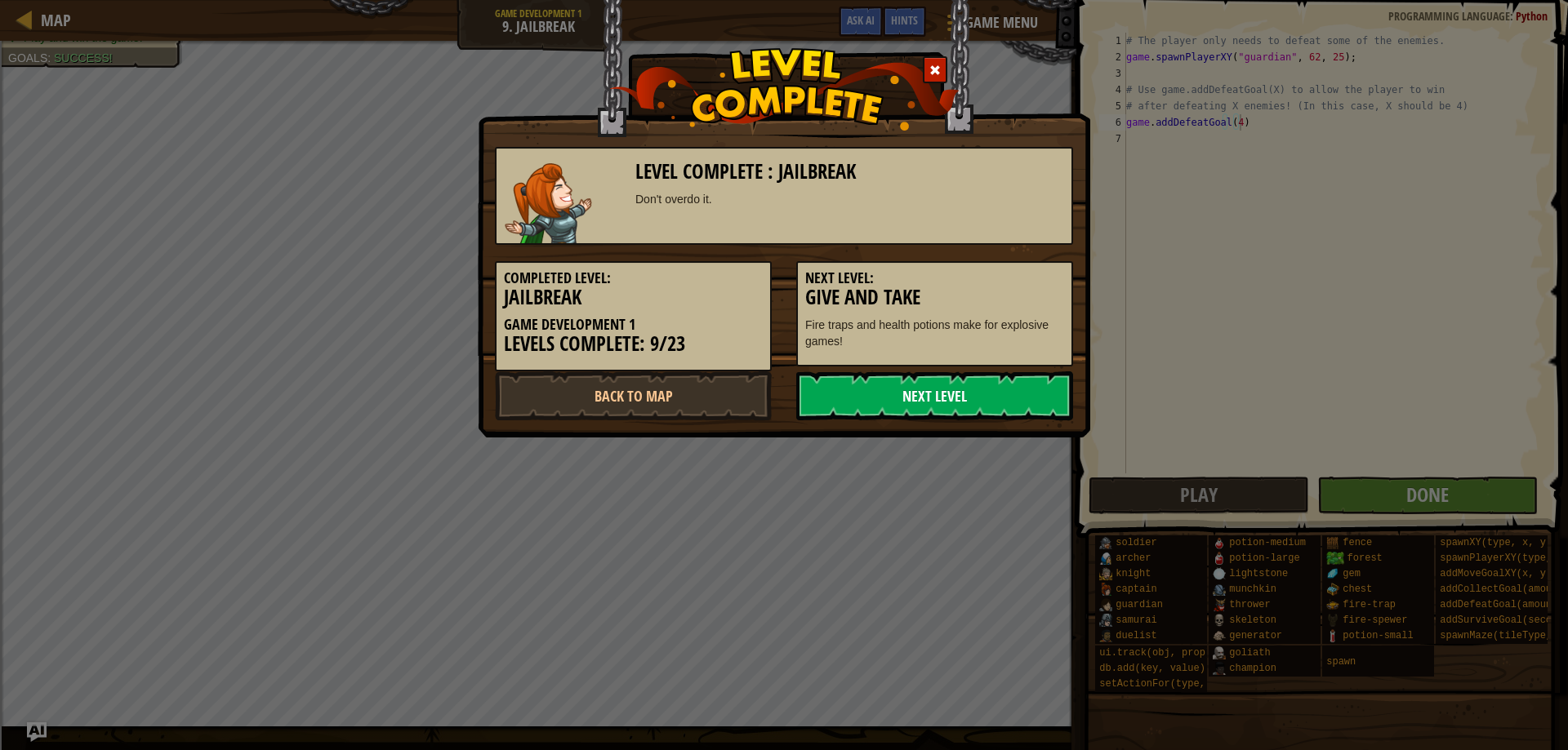
click at [1002, 386] on link "Next Level" at bounding box center [934, 395] width 276 height 49
click at [977, 388] on link "Next Level" at bounding box center [934, 395] width 276 height 49
